Goal: Task Accomplishment & Management: Use online tool/utility

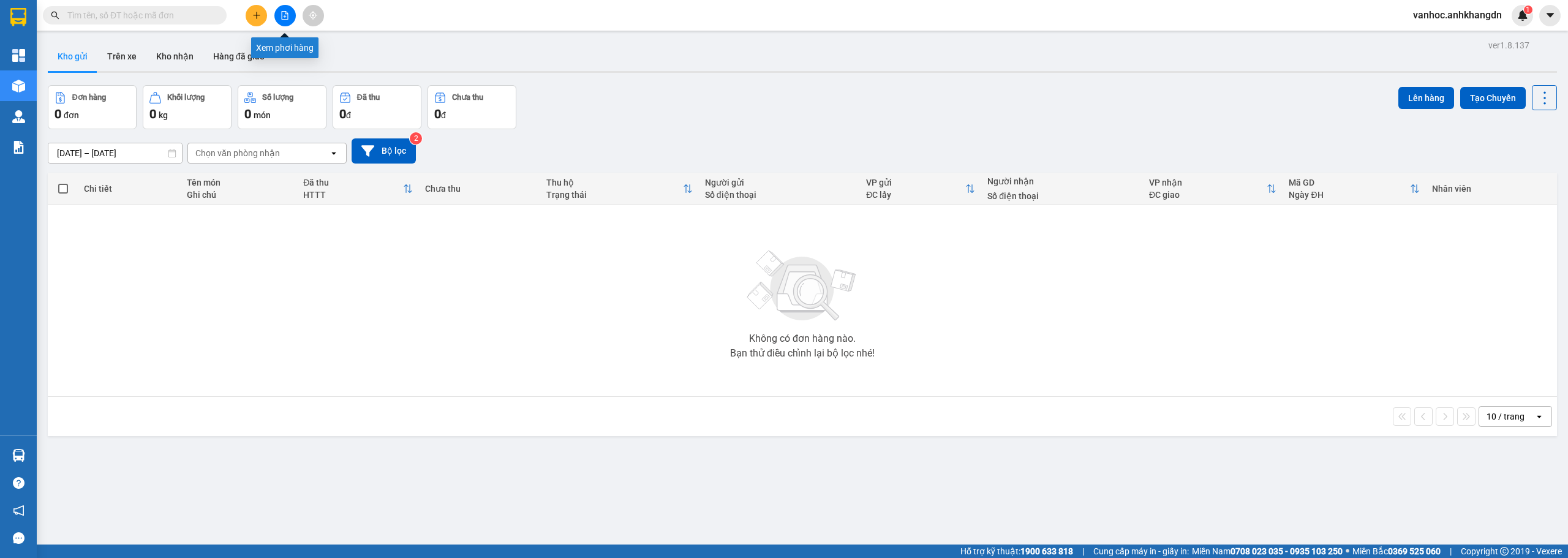
click at [288, 22] on button at bounding box center [285, 15] width 21 height 21
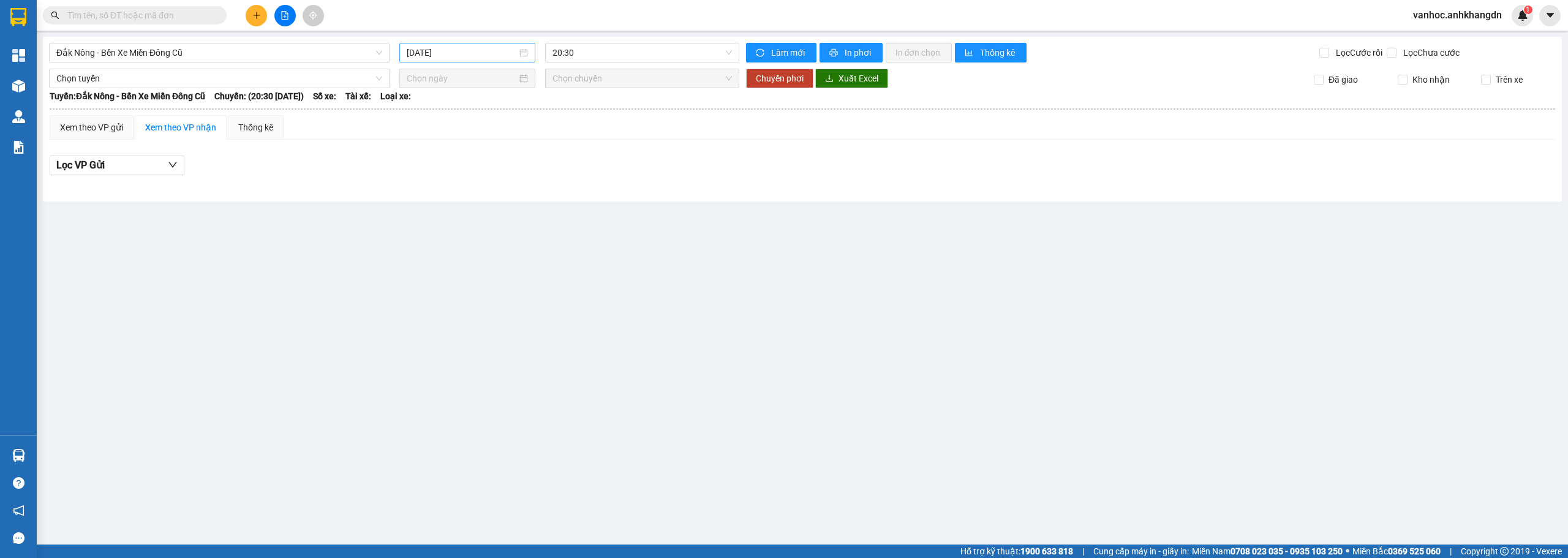
click at [431, 47] on input "[DATE]" at bounding box center [461, 52] width 110 height 13
drag, startPoint x: 462, startPoint y: 162, endPoint x: 669, endPoint y: 30, distance: 245.5
click at [465, 162] on div "12" at bounding box center [461, 160] width 15 height 15
type input "[DATE]"
click at [672, 51] on span "20:30" at bounding box center [642, 53] width 180 height 19
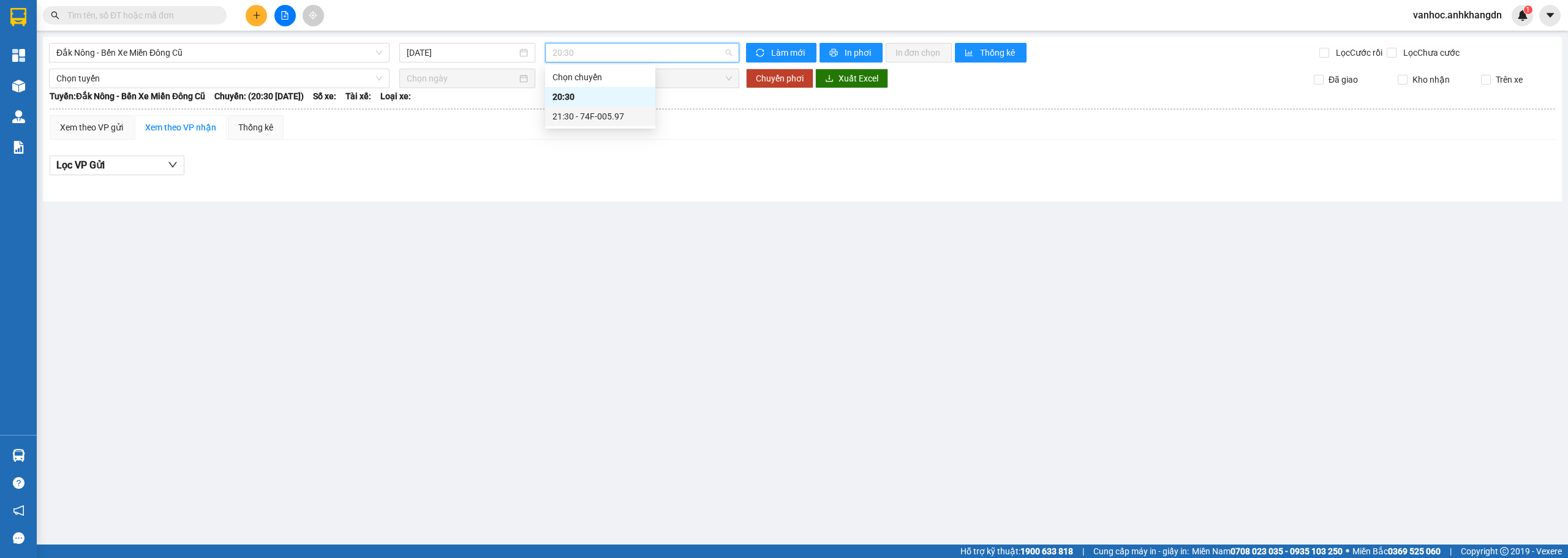
click at [633, 124] on div "21:30 - 74F-005.97" at bounding box center [600, 116] width 110 height 19
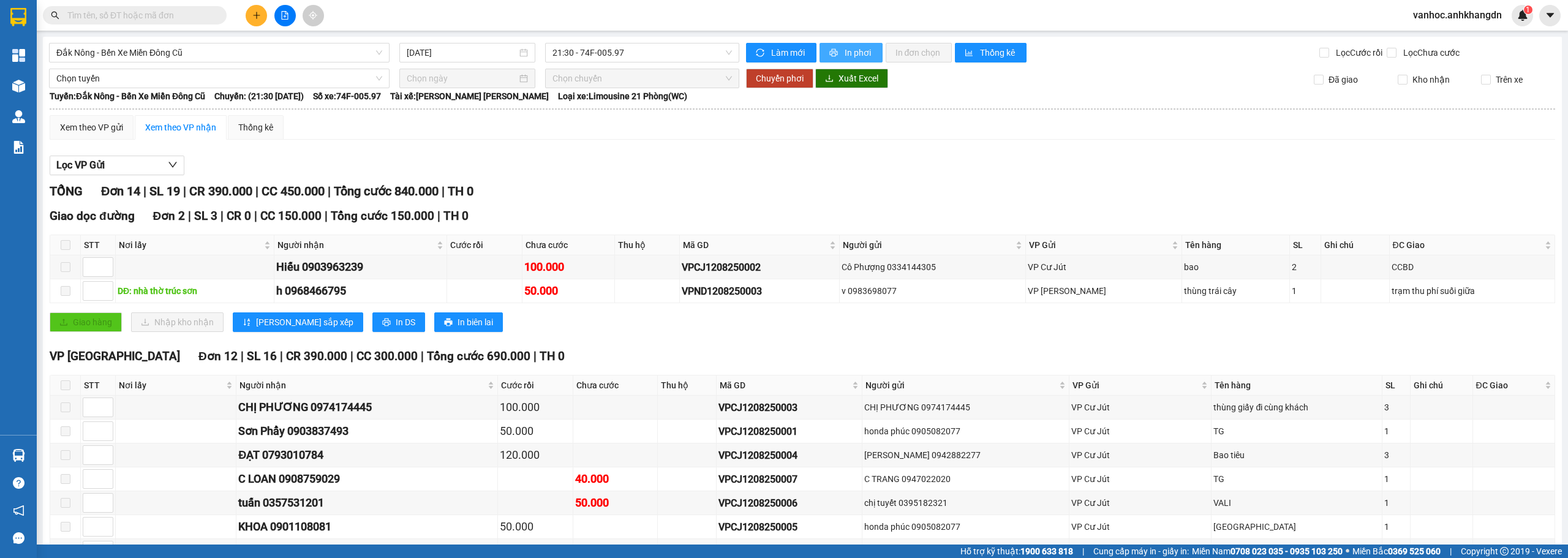
click at [854, 51] on span "In phơi" at bounding box center [858, 52] width 28 height 13
